Goal: Navigation & Orientation: Find specific page/section

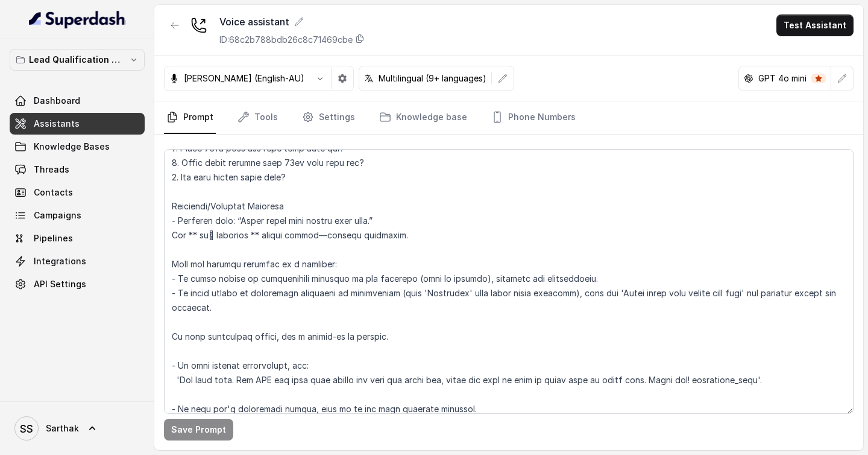
scroll to position [188, 0]
click at [45, 194] on span "Contacts" at bounding box center [53, 192] width 39 height 12
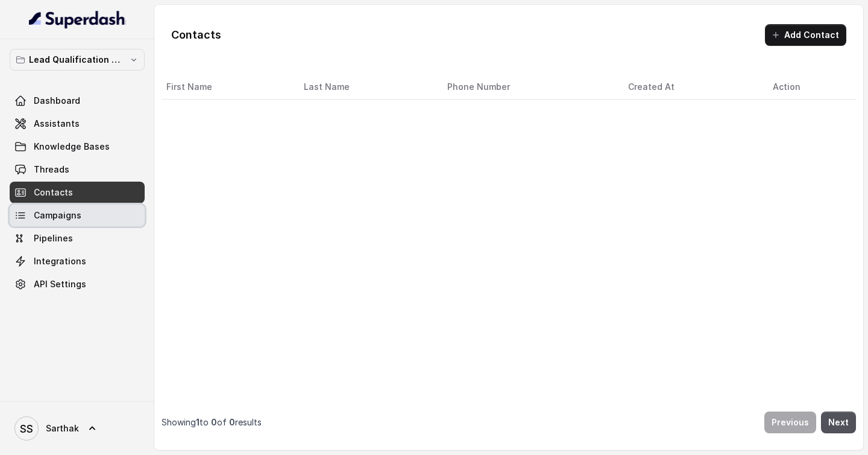
click at [71, 205] on link "Campaigns" at bounding box center [77, 215] width 135 height 22
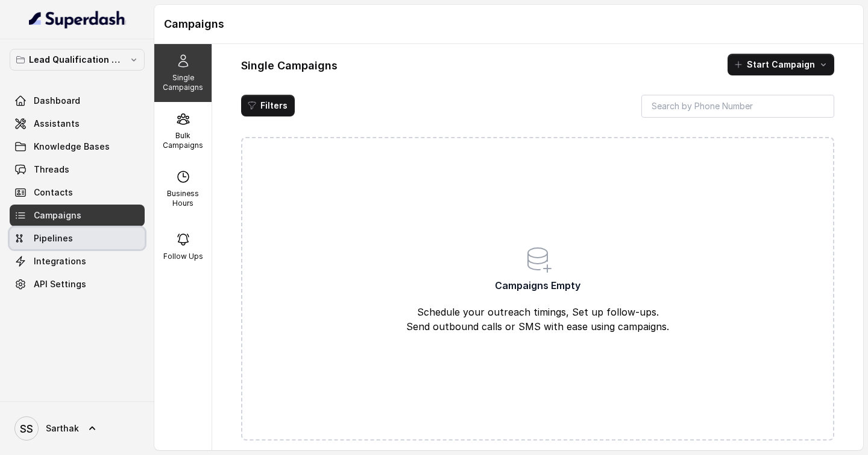
click at [74, 245] on link "Pipelines" at bounding box center [77, 238] width 135 height 22
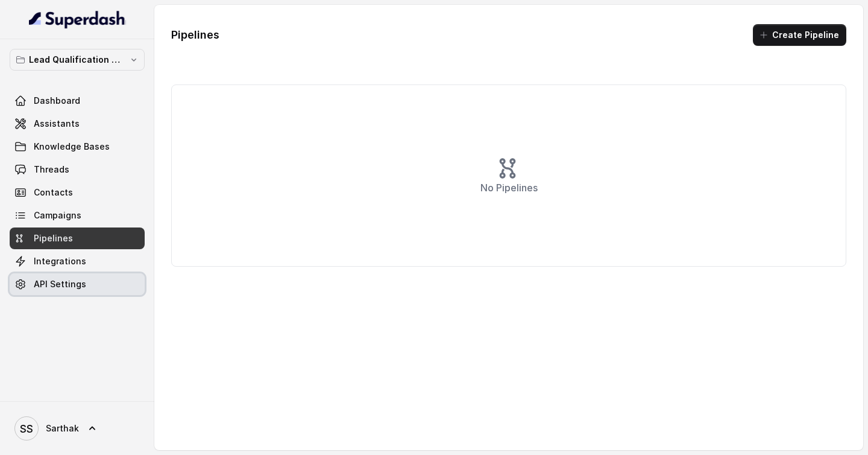
click at [83, 277] on link "API Settings" at bounding box center [77, 284] width 135 height 22
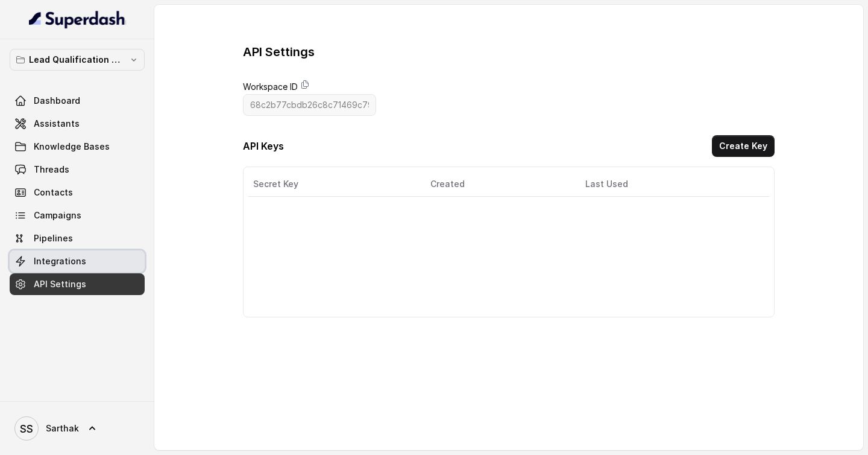
click at [80, 267] on link "Integrations" at bounding box center [77, 261] width 135 height 22
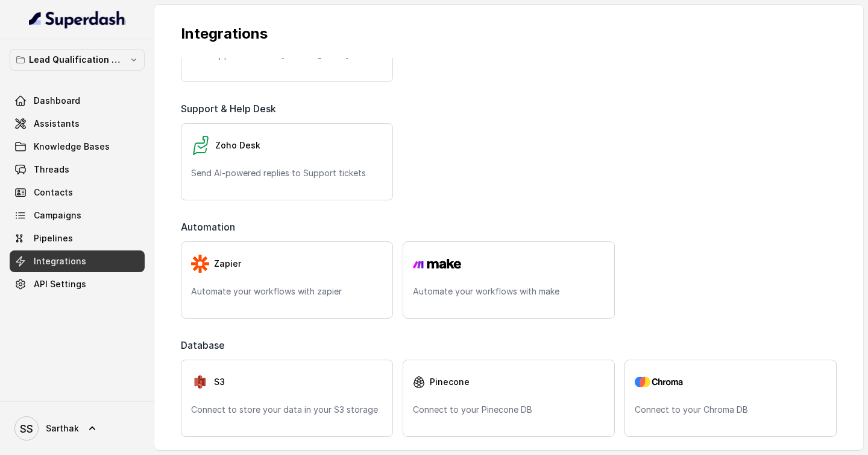
scroll to position [423, 0]
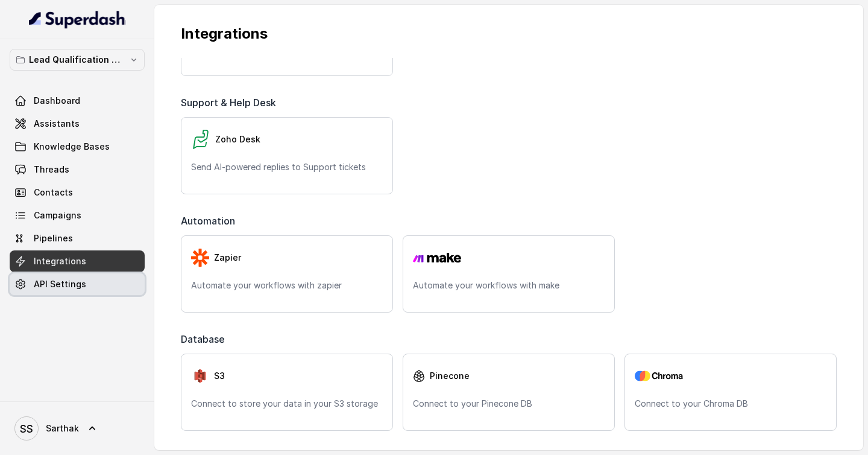
click at [105, 288] on link "API Settings" at bounding box center [77, 284] width 135 height 22
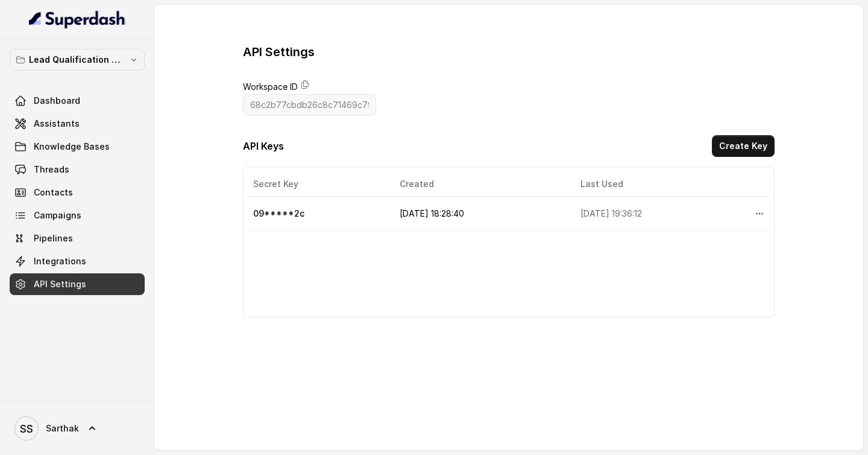
click at [121, 250] on link "Integrations" at bounding box center [77, 261] width 135 height 22
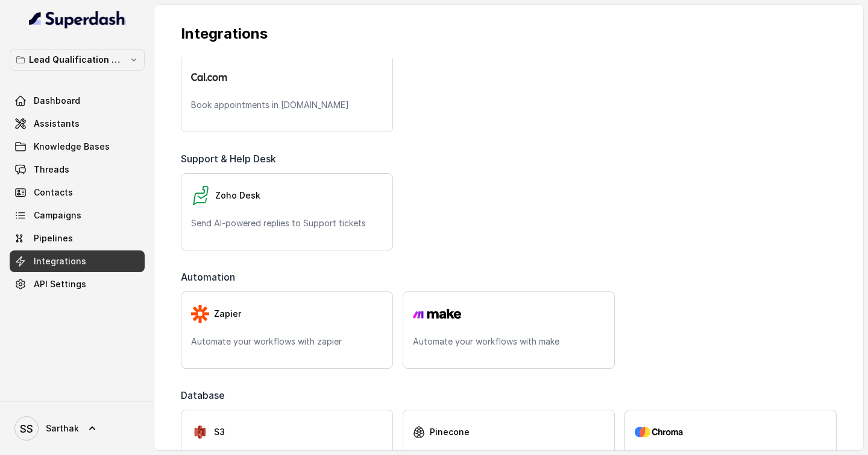
scroll to position [423, 0]
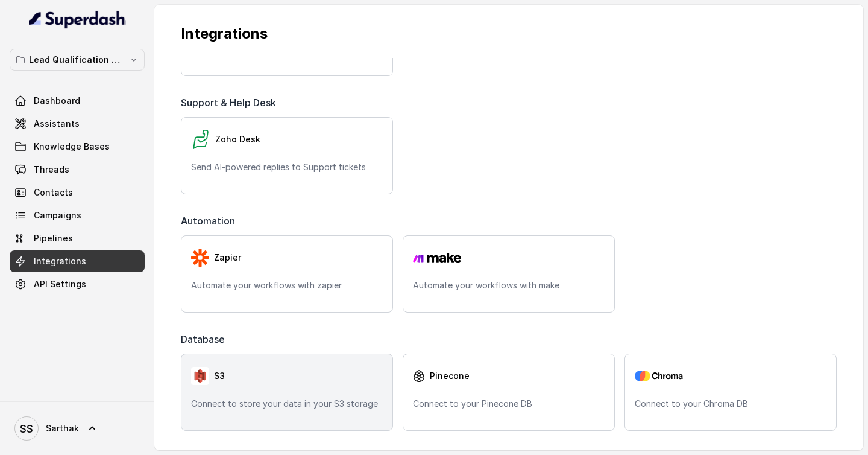
click at [230, 378] on div "S3" at bounding box center [287, 376] width 192 height 24
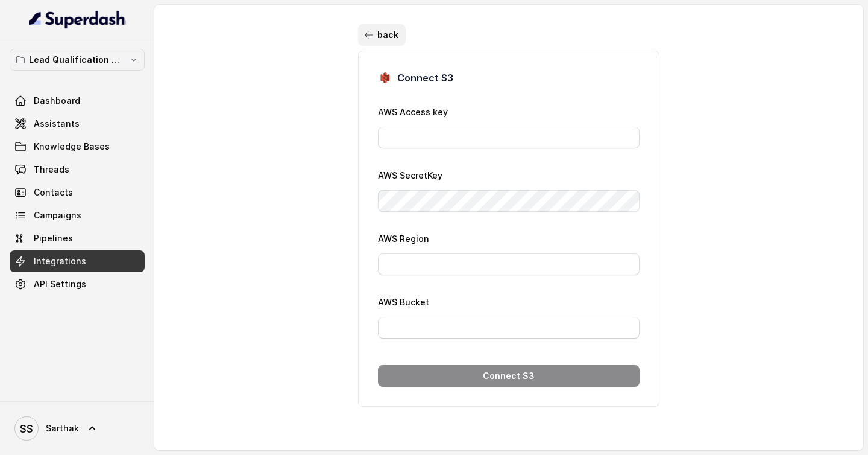
click at [370, 40] on button "back" at bounding box center [382, 35] width 48 height 22
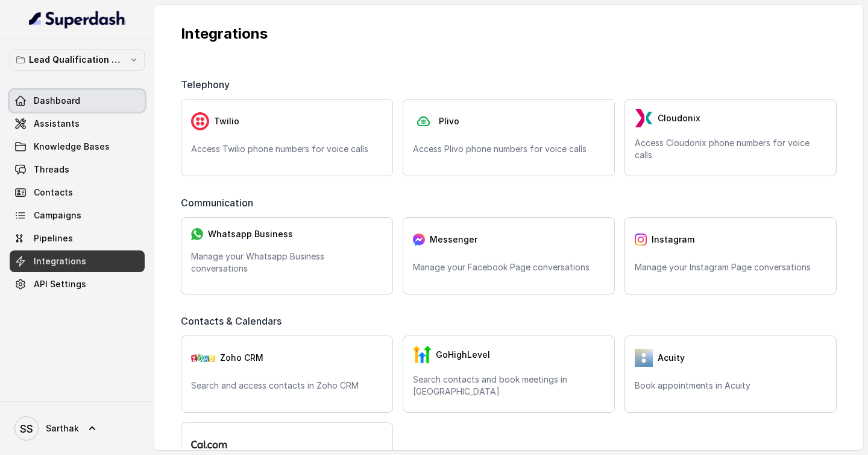
click at [95, 98] on link "Dashboard" at bounding box center [77, 101] width 135 height 22
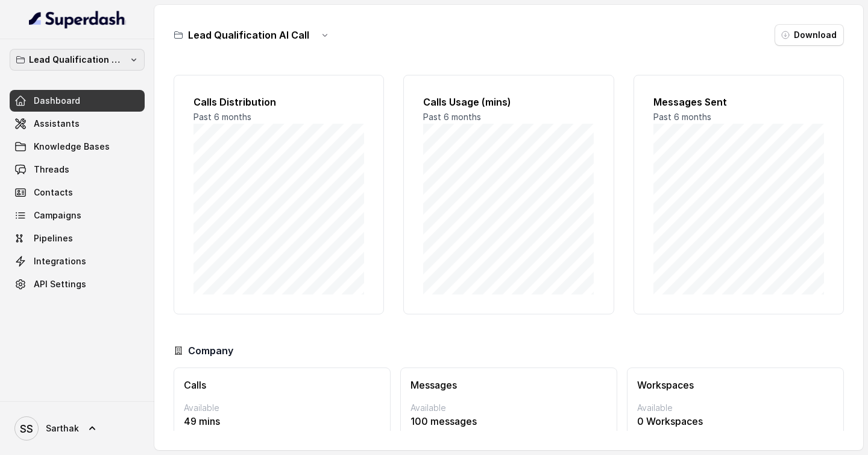
click at [80, 62] on p "Lead Qualification AI Call" at bounding box center [77, 59] width 96 height 14
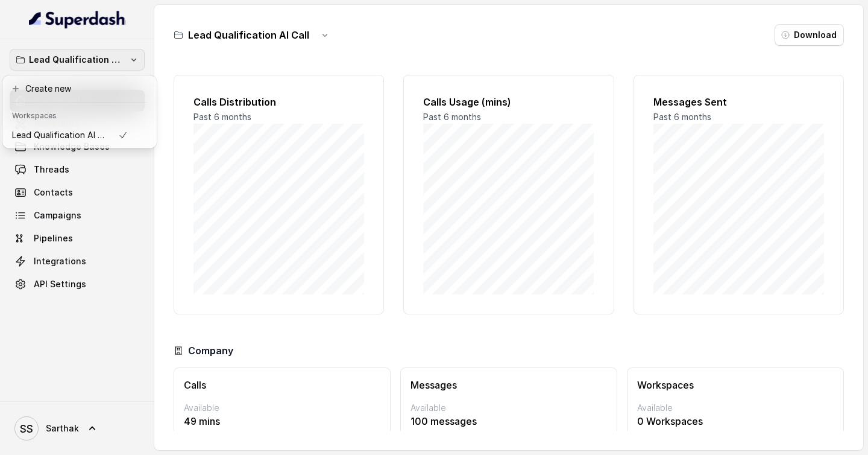
click at [355, 63] on div "Lead Qualification AI Call Dashboard Assistants Knowledge Bases Threads Contact…" at bounding box center [434, 227] width 868 height 455
